Goal: Task Accomplishment & Management: Manage account settings

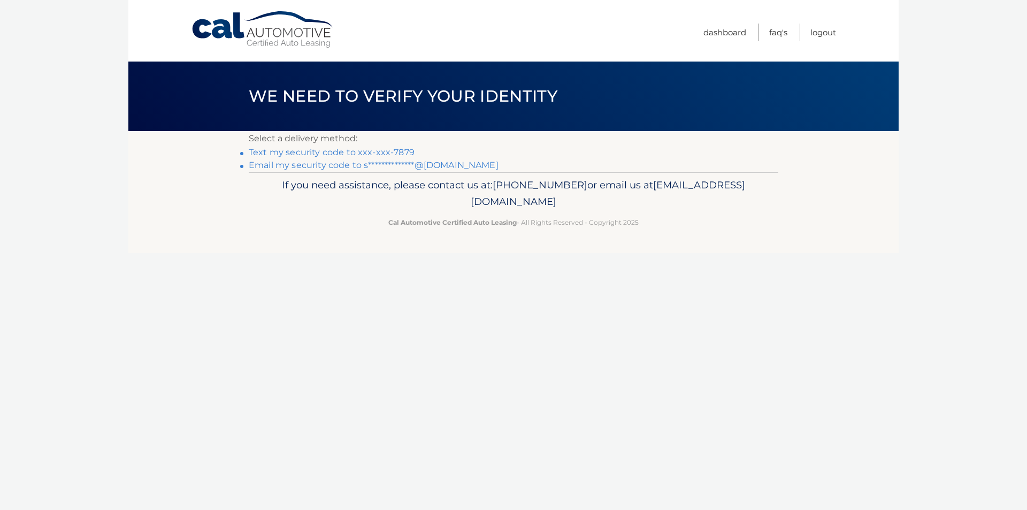
click at [334, 152] on link "Text my security code to xxx-xxx-7879" at bounding box center [332, 152] width 166 height 10
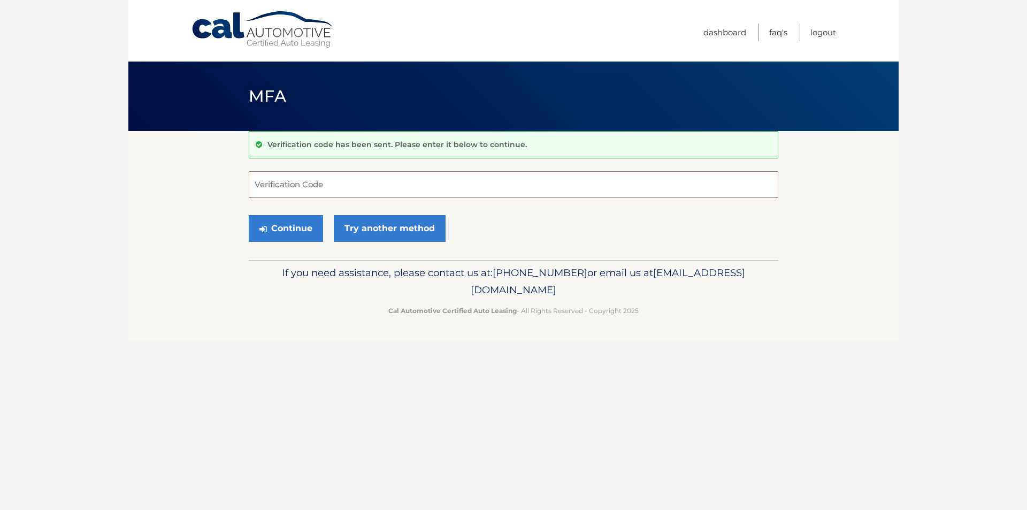
click at [260, 187] on input "Verification Code" at bounding box center [513, 184] width 529 height 27
type input "939070"
click at [249, 215] on button "Continue" at bounding box center [286, 228] width 74 height 27
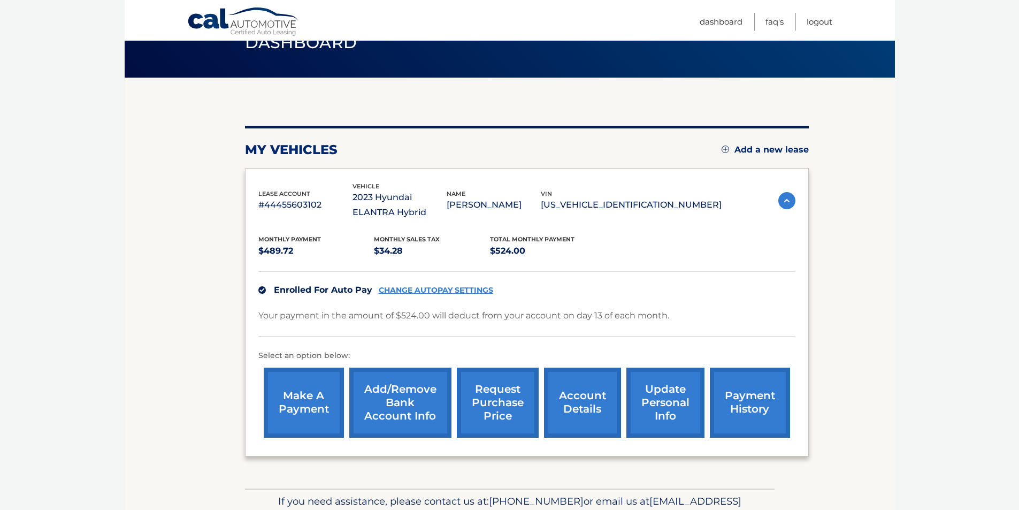
scroll to position [113, 0]
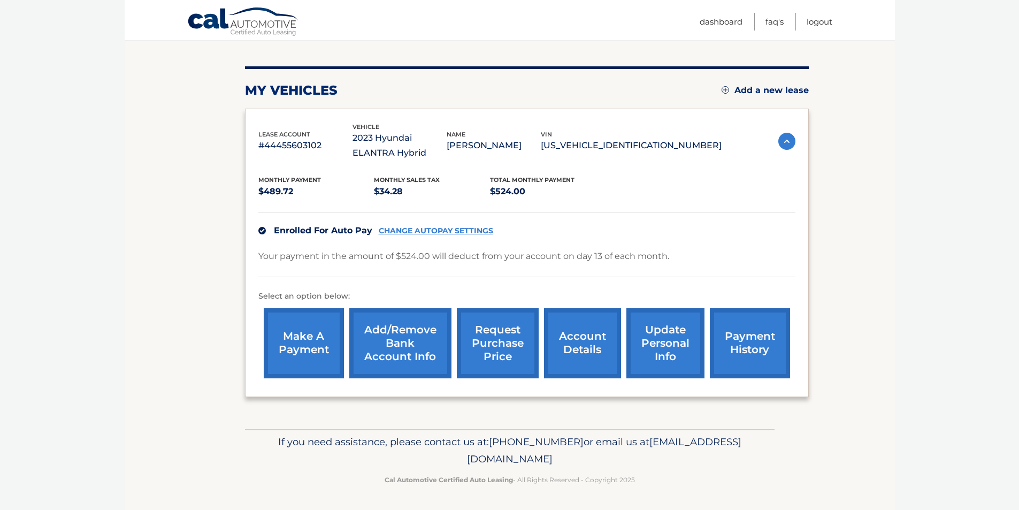
click at [498, 342] on link "request purchase price" at bounding box center [498, 343] width 82 height 70
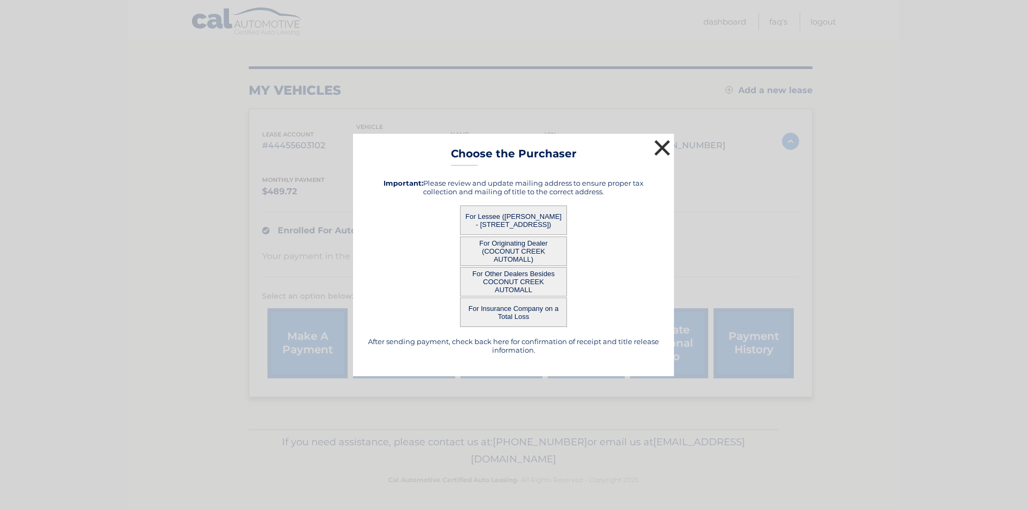
click at [665, 145] on button "×" at bounding box center [661, 147] width 21 height 21
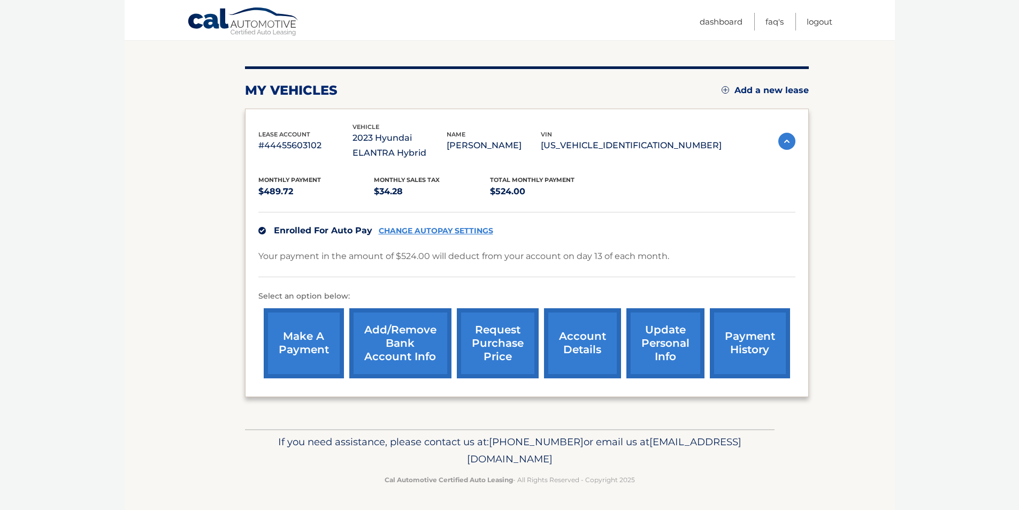
click at [579, 341] on link "account details" at bounding box center [582, 343] width 77 height 70
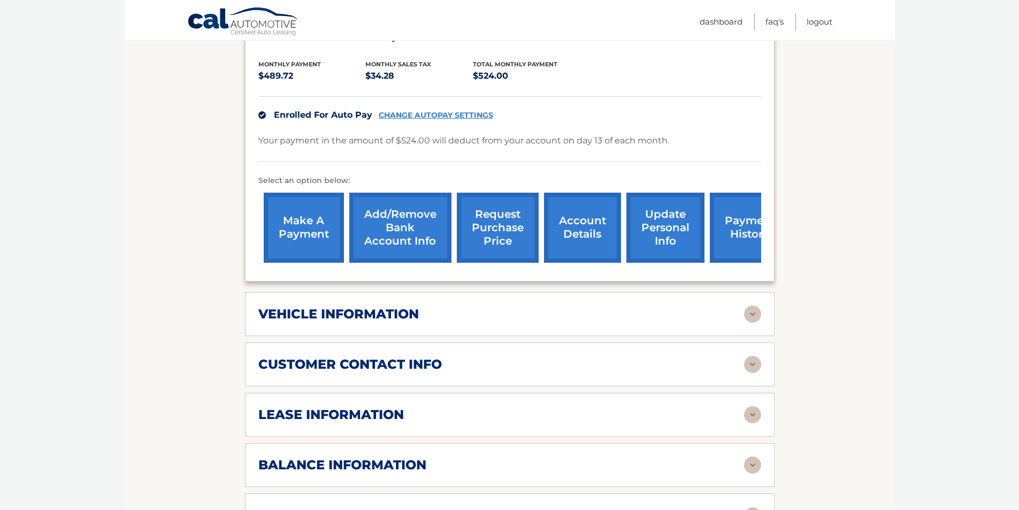
scroll to position [267, 0]
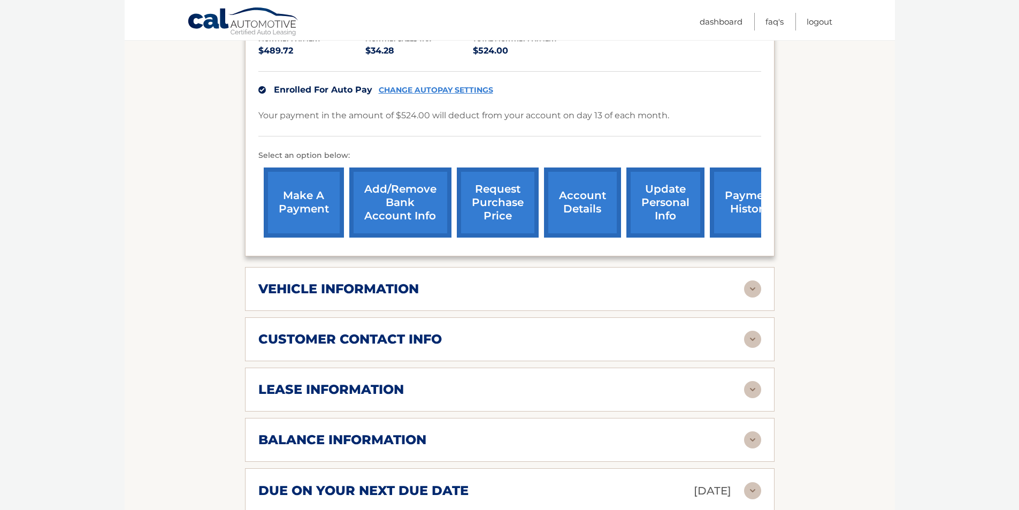
click at [750, 389] on img at bounding box center [752, 389] width 17 height 17
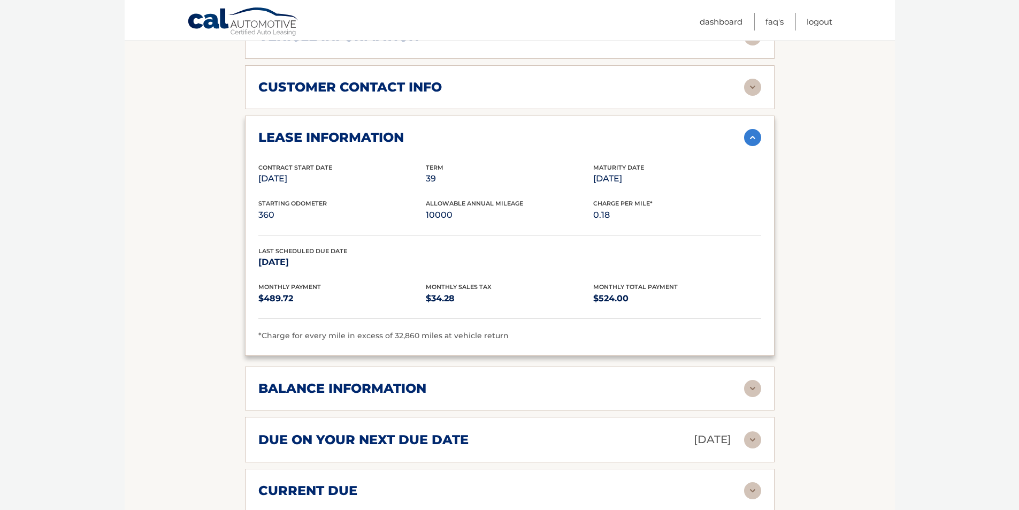
scroll to position [588, 0]
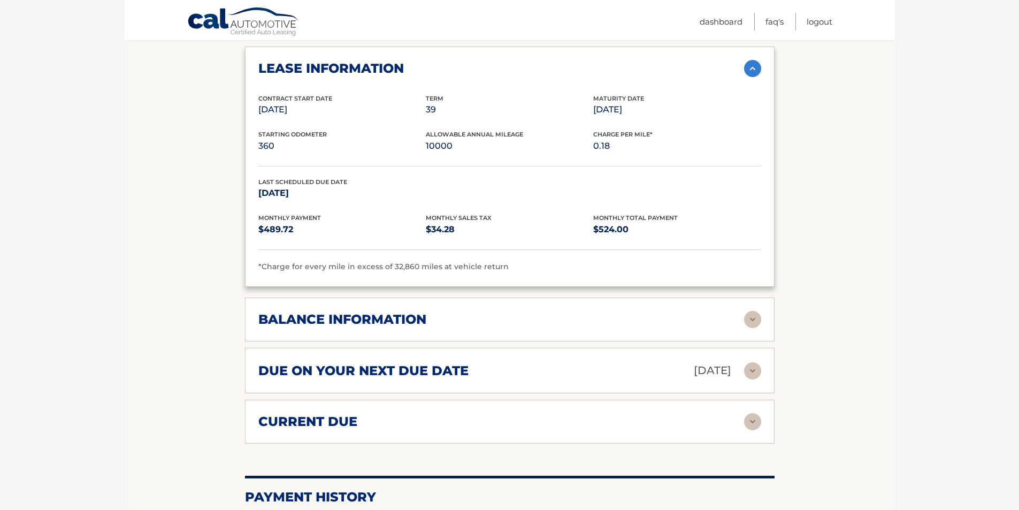
click at [413, 315] on h2 "balance information" at bounding box center [342, 319] width 168 height 16
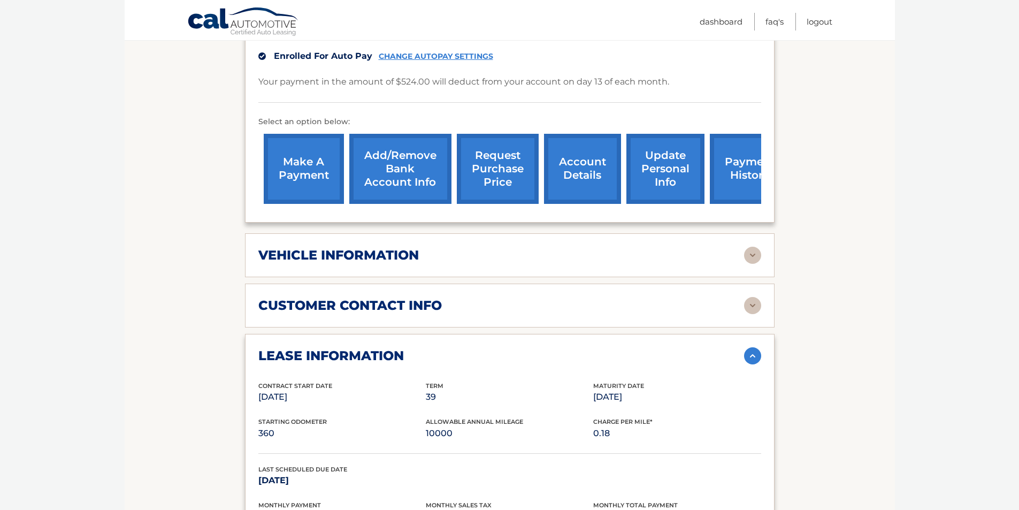
scroll to position [267, 0]
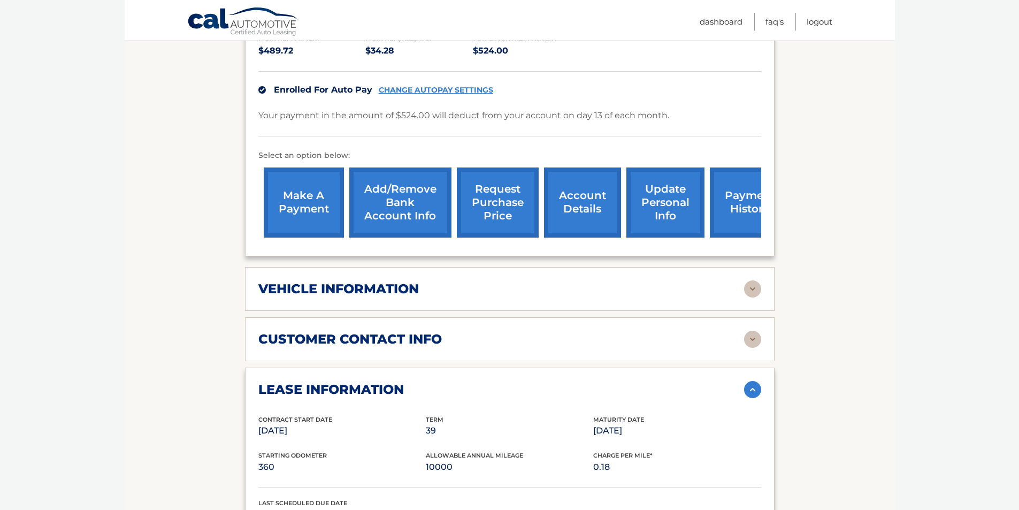
click at [658, 195] on link "update personal info" at bounding box center [665, 202] width 78 height 70
